Goal: Task Accomplishment & Management: Manage account settings

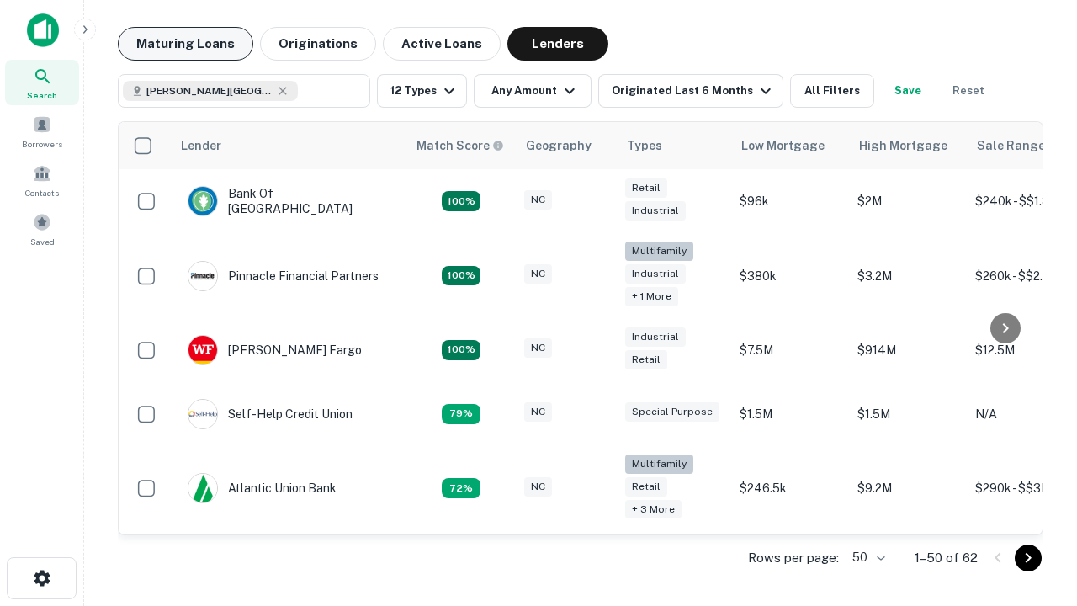
click at [185, 44] on button "Maturing Loans" at bounding box center [185, 44] width 135 height 34
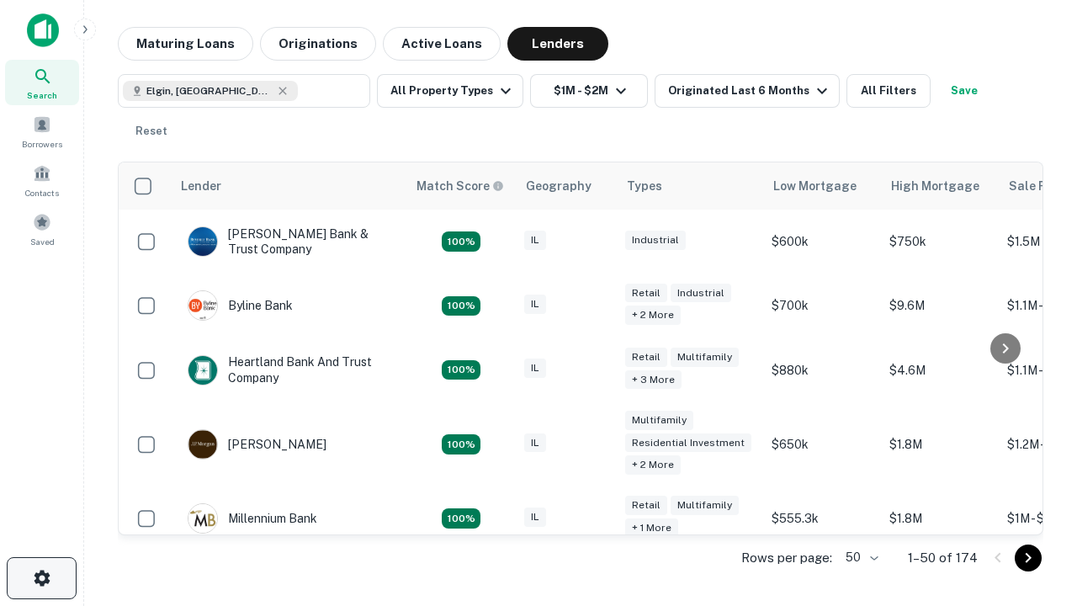
click at [41, 578] on icon "button" at bounding box center [42, 578] width 20 height 20
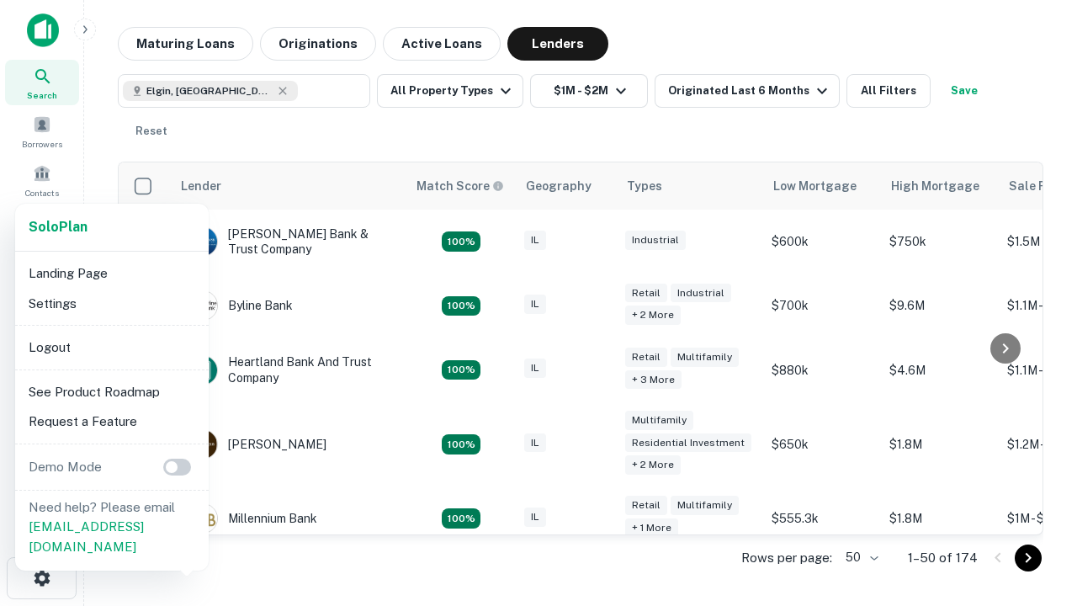
click at [111, 347] on li "Logout" at bounding box center [112, 347] width 180 height 30
